Goal: Find specific page/section: Find specific page/section

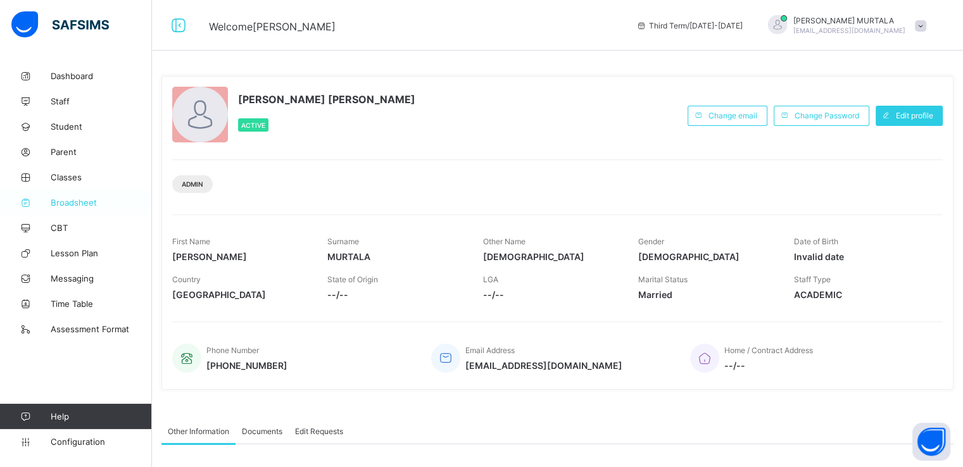
click at [77, 203] on span "Broadsheet" at bounding box center [101, 202] width 101 height 10
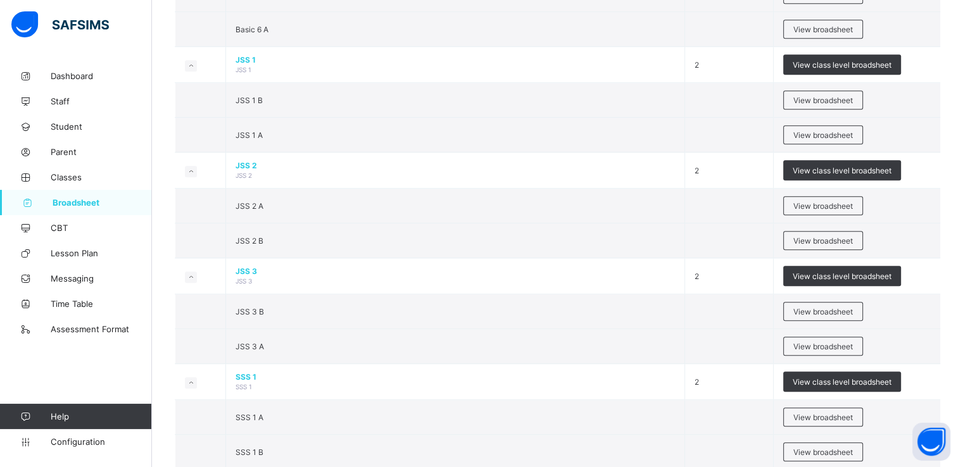
scroll to position [1056, 0]
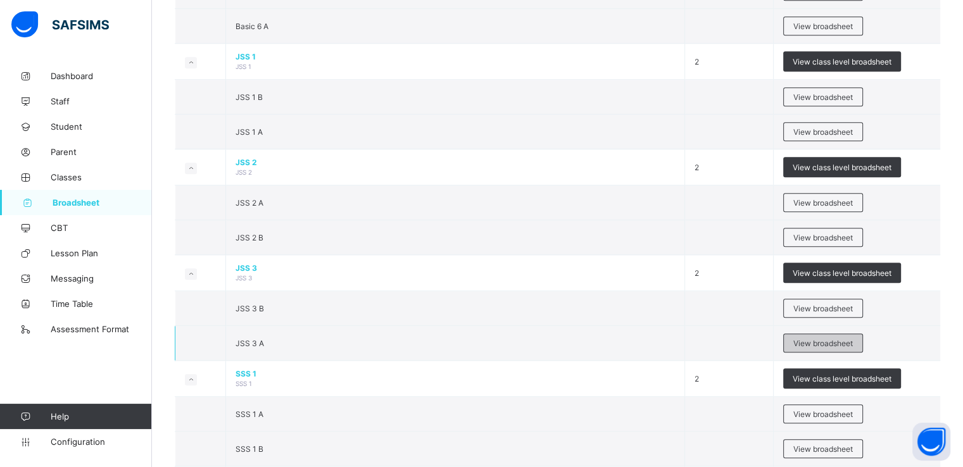
click at [822, 340] on span "View broadsheet" at bounding box center [822, 343] width 59 height 9
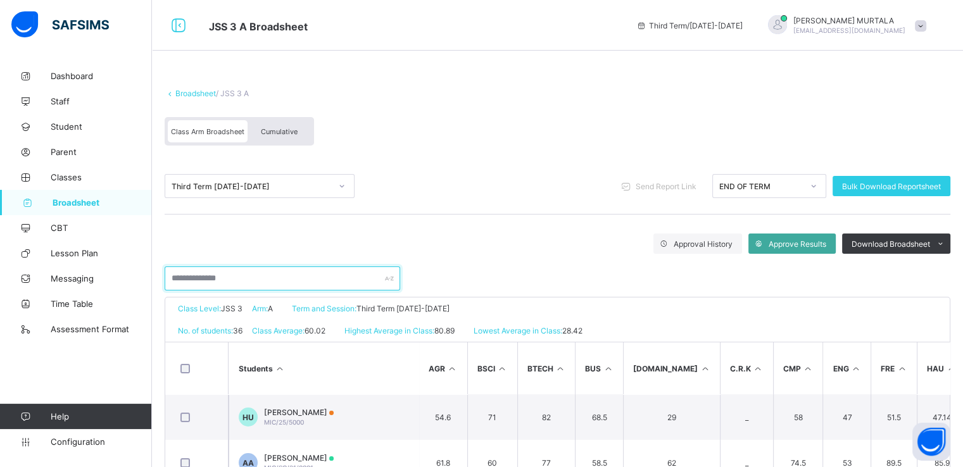
click at [239, 277] on input "text" at bounding box center [282, 278] width 235 height 24
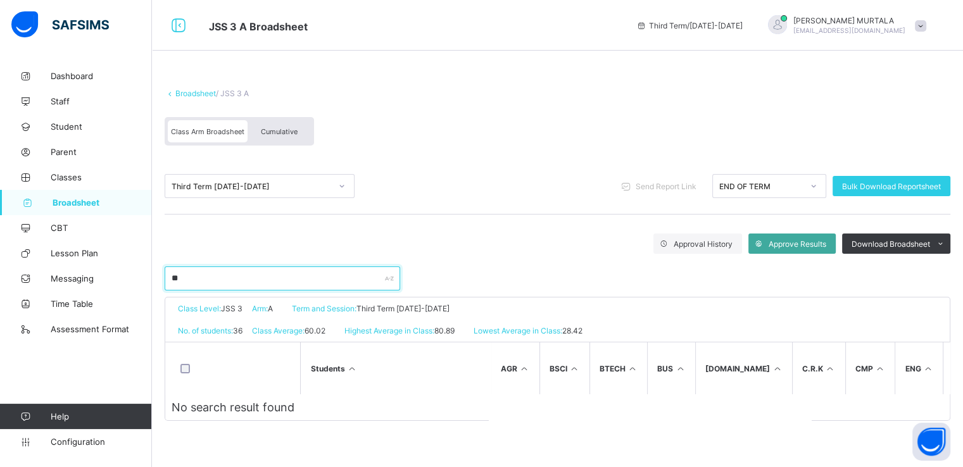
type input "*"
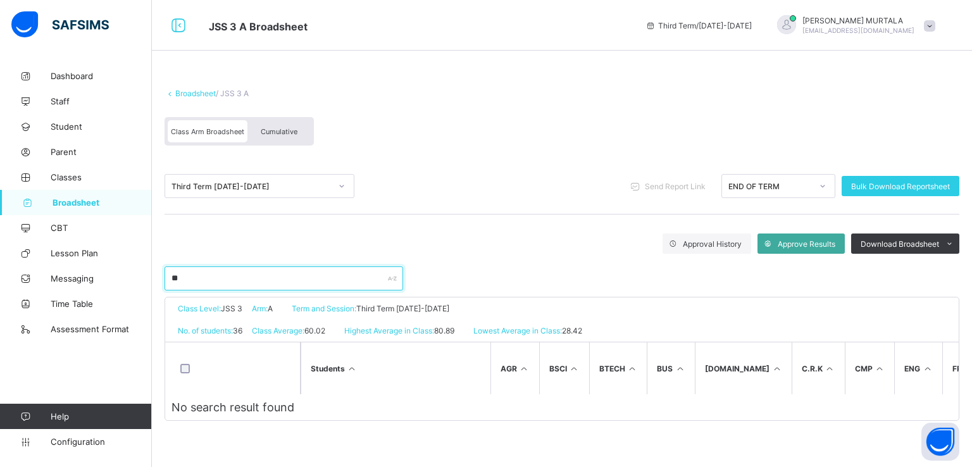
type input "*"
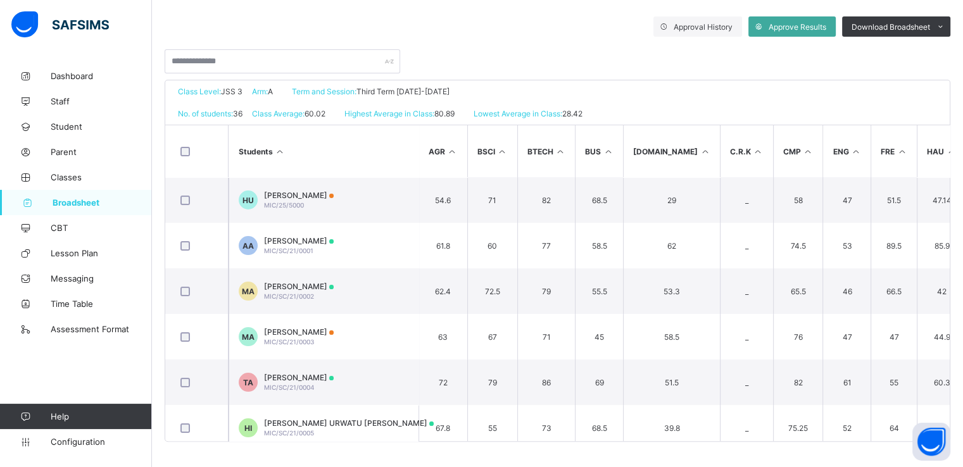
scroll to position [153, 0]
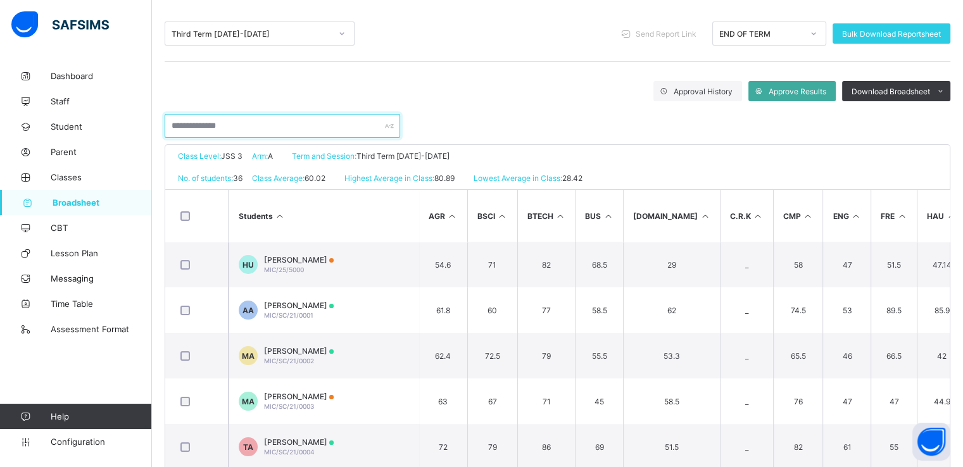
click at [236, 131] on input "text" at bounding box center [282, 126] width 235 height 24
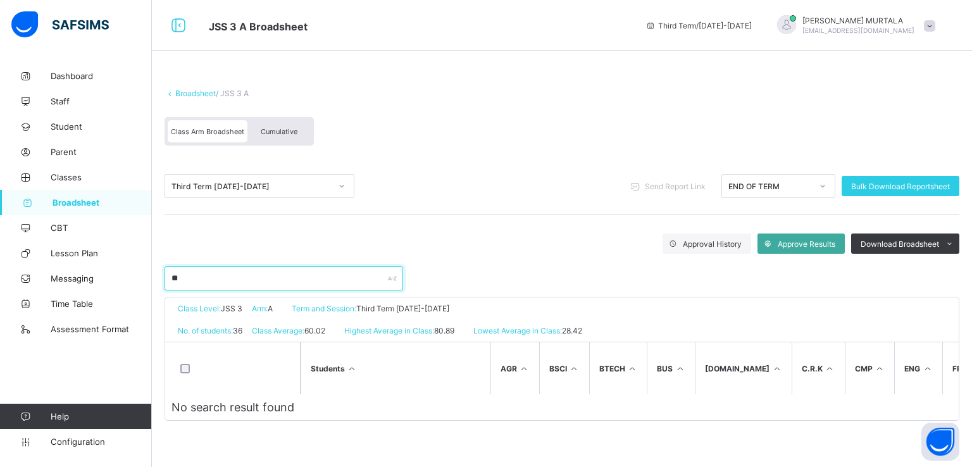
type input "*"
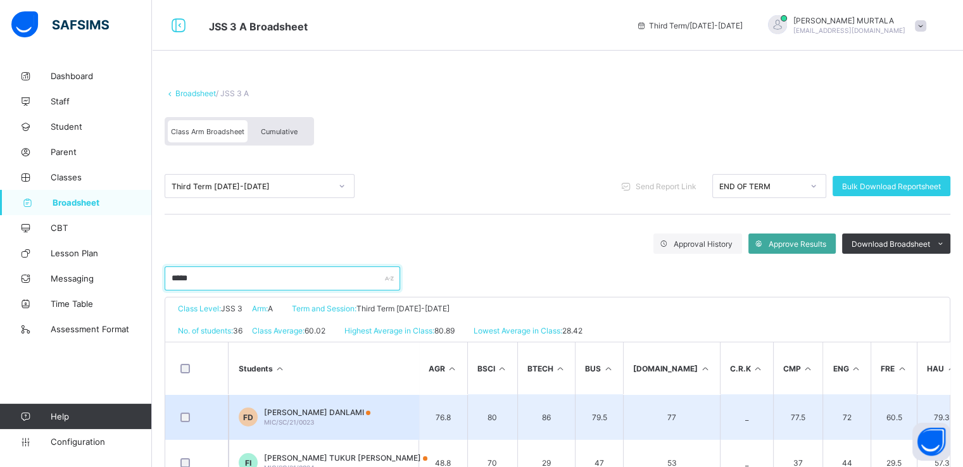
type input "*****"
click at [304, 415] on span "[PERSON_NAME] DANLAMI" at bounding box center [317, 412] width 106 height 9
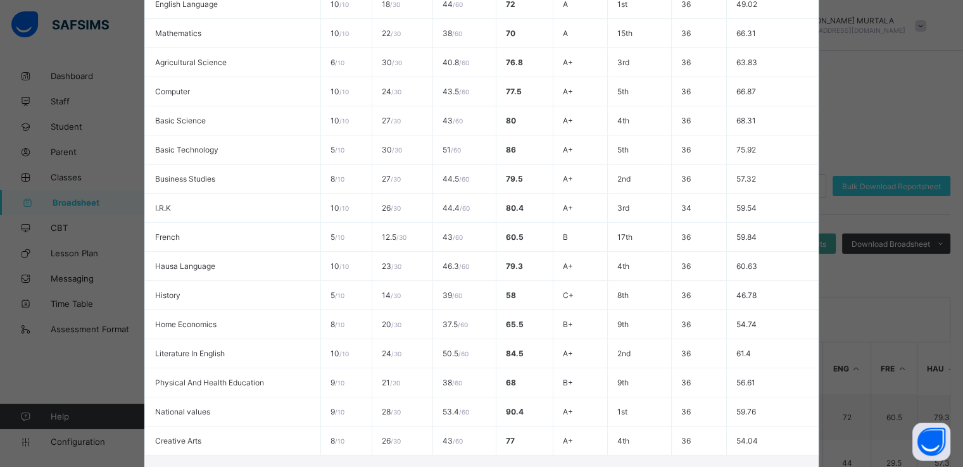
scroll to position [435, 0]
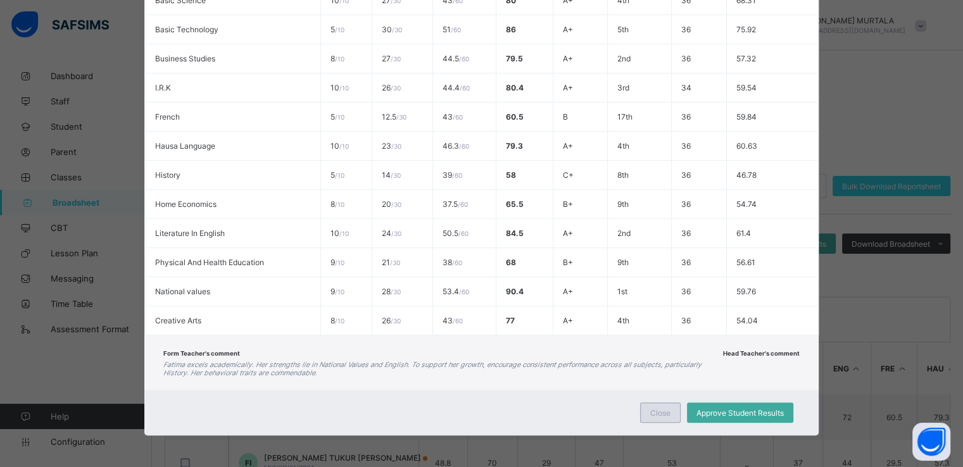
click at [673, 408] on div "Close" at bounding box center [660, 412] width 41 height 20
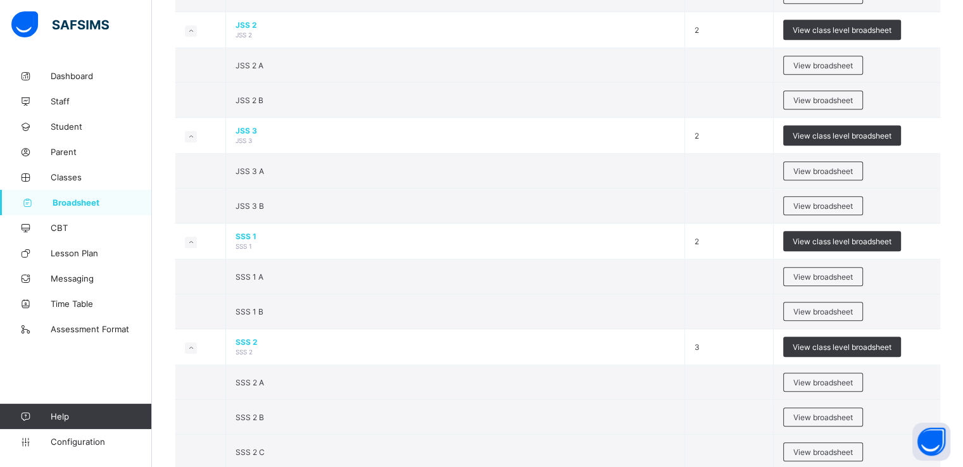
scroll to position [1215, 0]
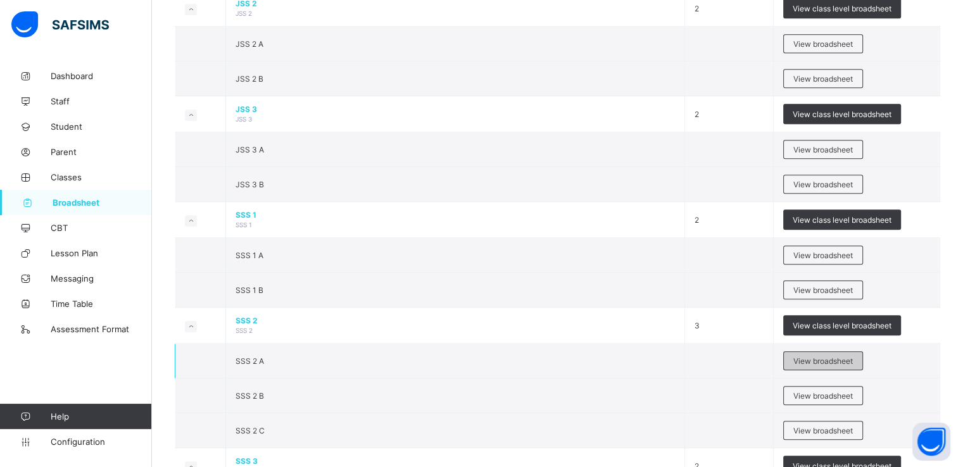
click at [818, 357] on span "View broadsheet" at bounding box center [822, 360] width 59 height 9
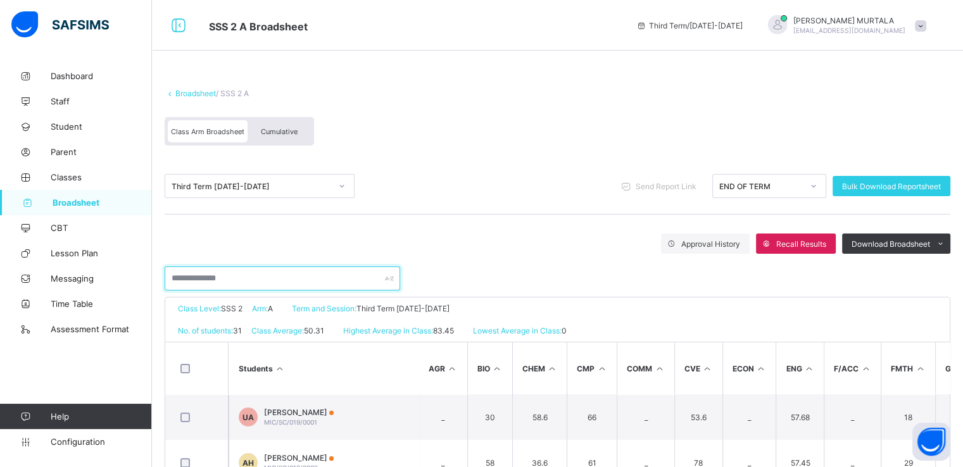
click at [235, 274] on input "text" at bounding box center [282, 278] width 235 height 24
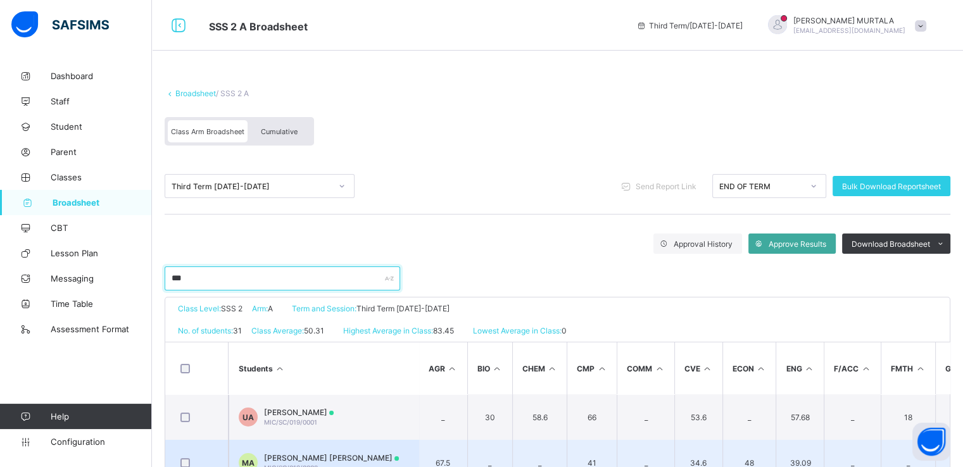
type input "***"
click at [347, 459] on span "[PERSON_NAME] [PERSON_NAME]" at bounding box center [331, 457] width 135 height 9
